Goal: Transaction & Acquisition: Obtain resource

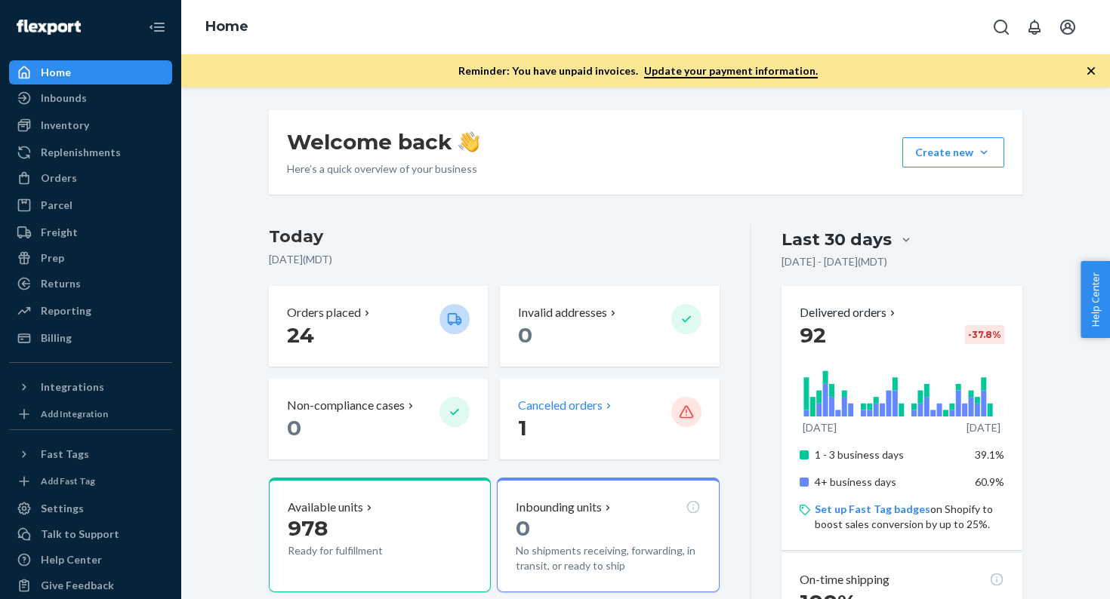
click at [615, 434] on p "1" at bounding box center [588, 427] width 140 height 27
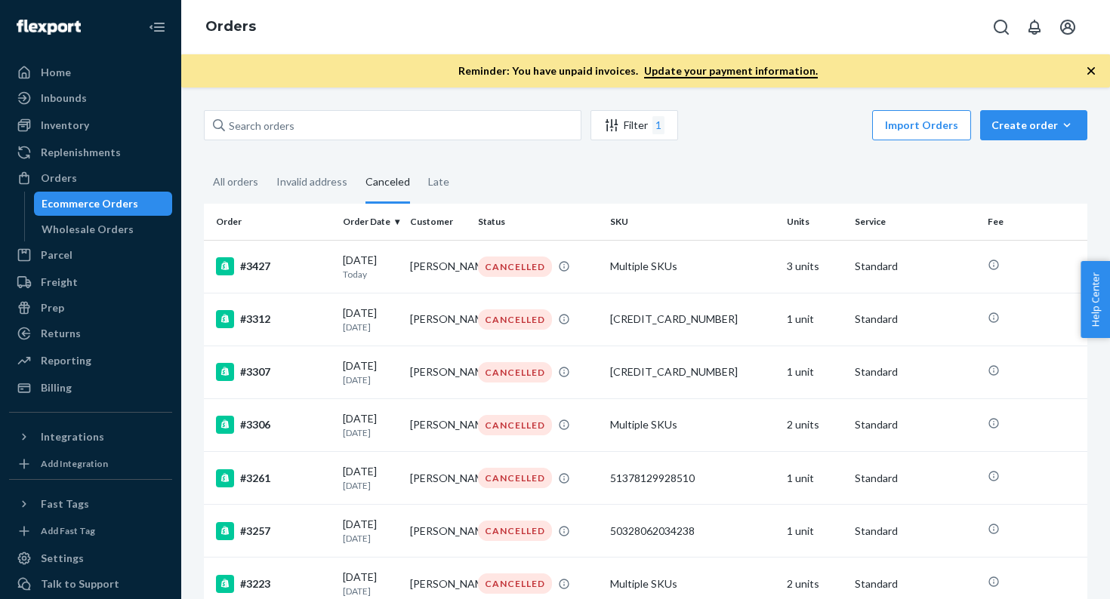
click at [80, 208] on div "Ecommerce Orders" at bounding box center [90, 203] width 97 height 15
click at [242, 192] on div "All orders" at bounding box center [235, 183] width 45 height 42
click at [204, 162] on input "All orders" at bounding box center [204, 162] width 0 height 0
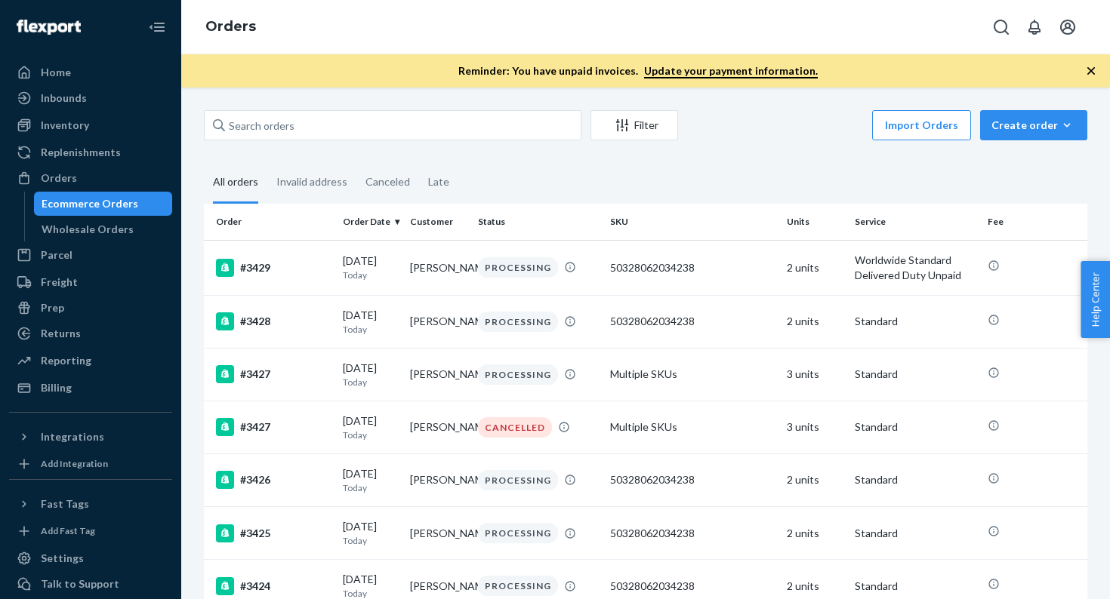
click at [57, 137] on div "Inventory Products" at bounding box center [90, 126] width 163 height 26
click at [57, 134] on div "Inventory" at bounding box center [91, 125] width 160 height 21
click at [69, 70] on div "Home" at bounding box center [91, 72] width 160 height 21
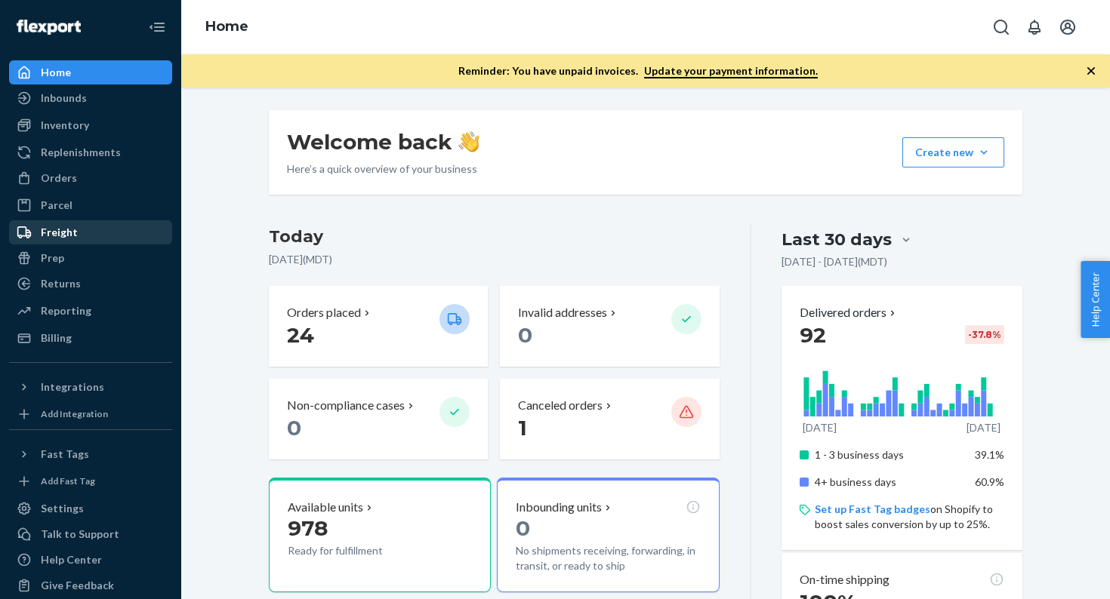
click at [98, 227] on div "Freight" at bounding box center [91, 232] width 160 height 21
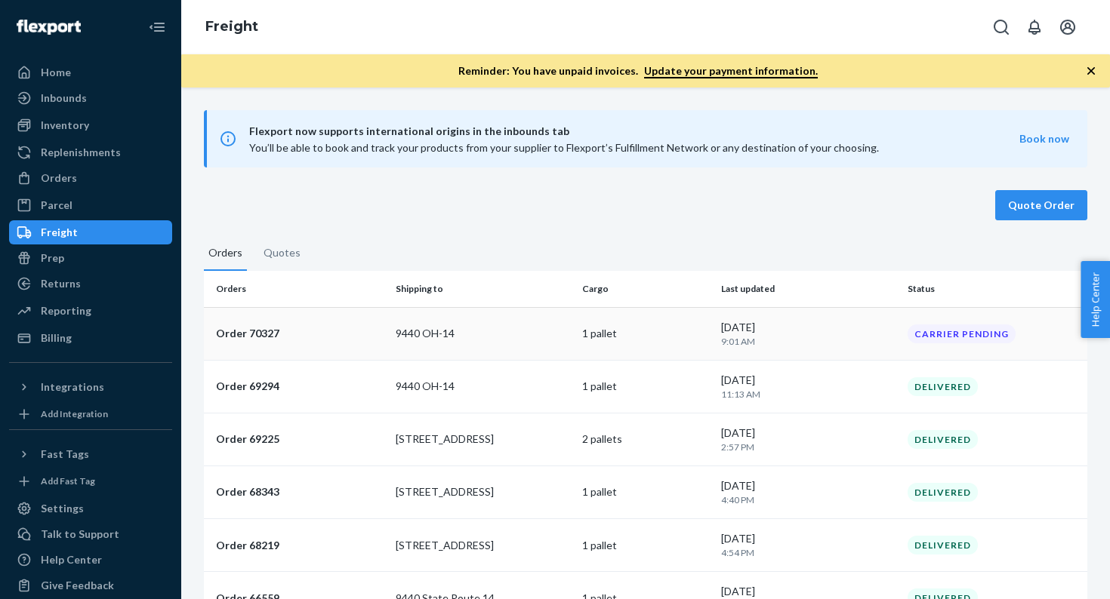
click at [529, 334] on p "9440 OH-14" at bounding box center [483, 333] width 174 height 15
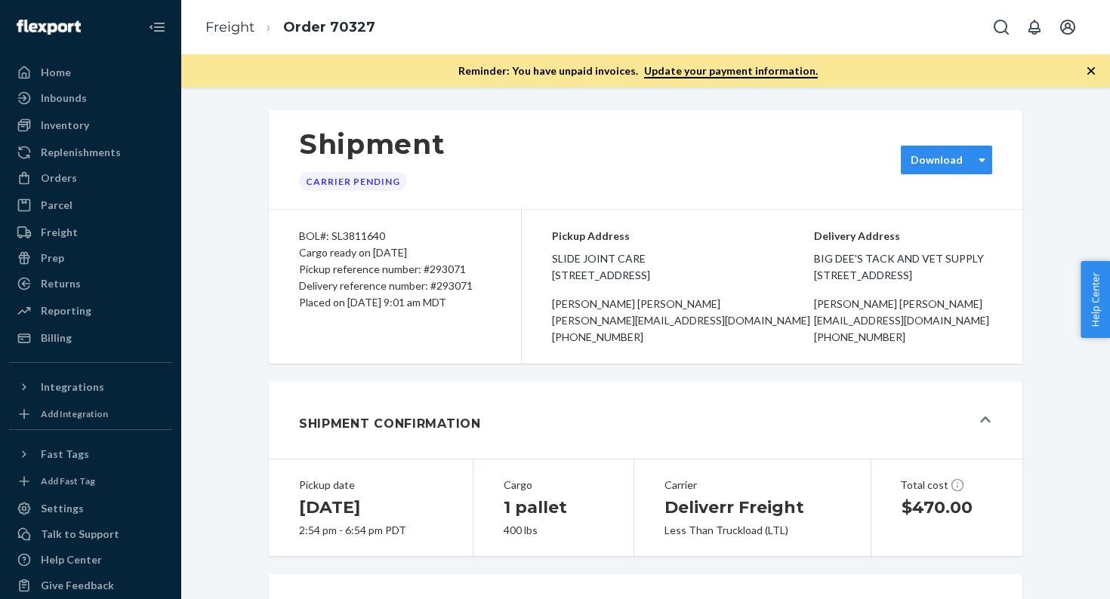
click at [949, 154] on div "Download" at bounding box center [936, 159] width 52 height 15
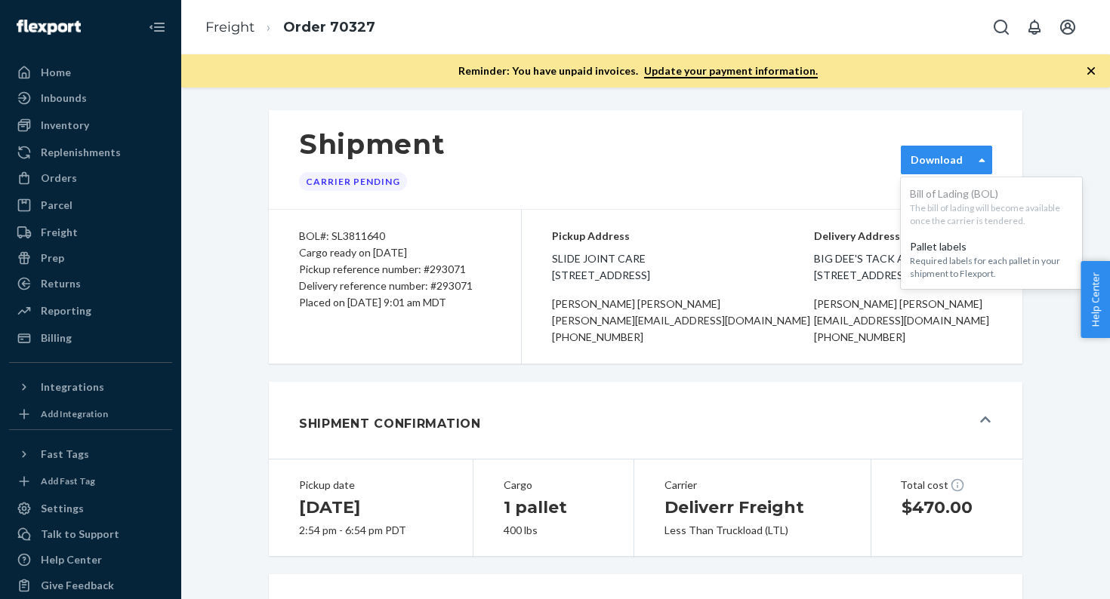
click at [948, 167] on div "Download" at bounding box center [936, 159] width 52 height 15
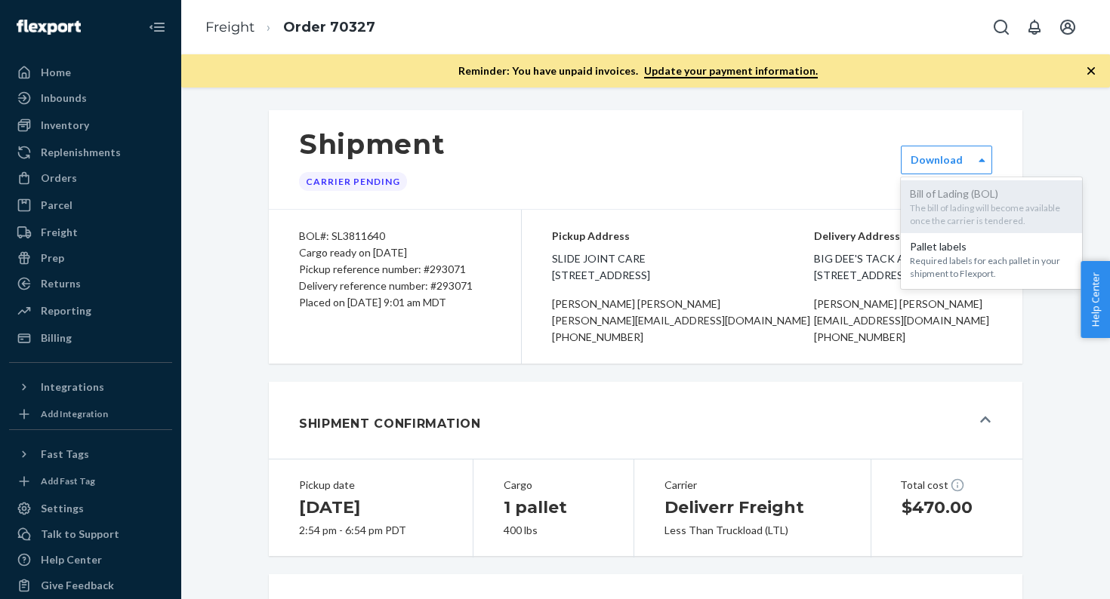
click at [941, 192] on div "Bill of Lading (BOL)" at bounding box center [991, 193] width 163 height 15
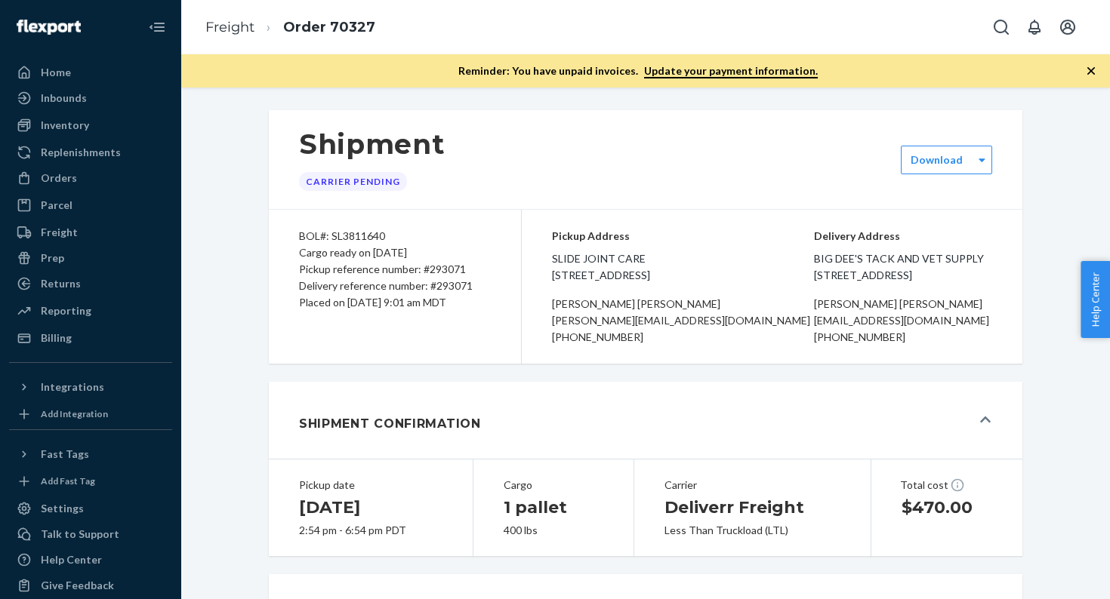
click at [941, 139] on div "Shipment Carrier Pending option [object Object], selected. 0 results available.…" at bounding box center [645, 160] width 753 height 100
click at [853, 177] on div "Shipment Carrier Pending Download Bill of Lading (BOL) The bill of lading will …" at bounding box center [645, 160] width 753 height 100
click at [66, 74] on div "Home" at bounding box center [56, 72] width 30 height 15
